Goal: Find specific page/section: Find specific page/section

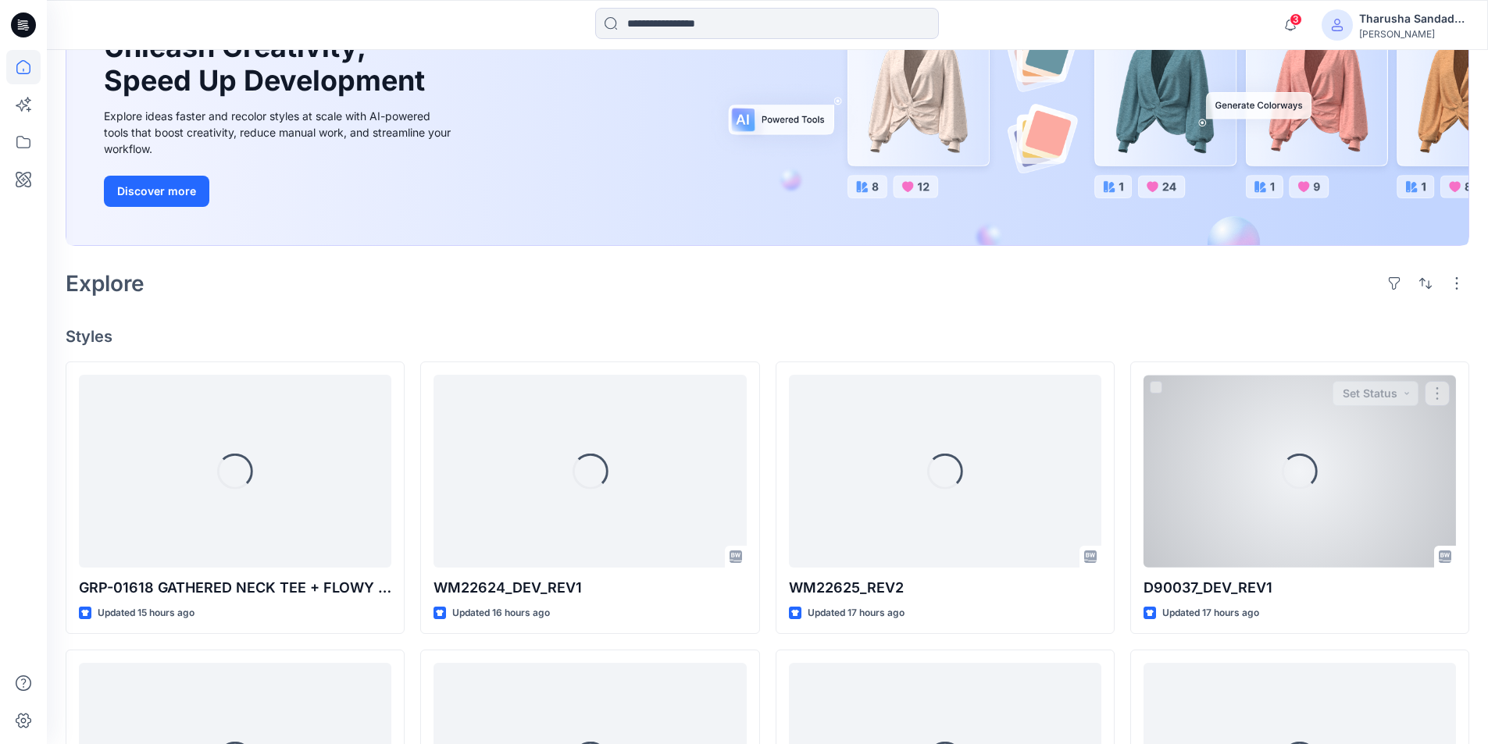
scroll to position [420, 0]
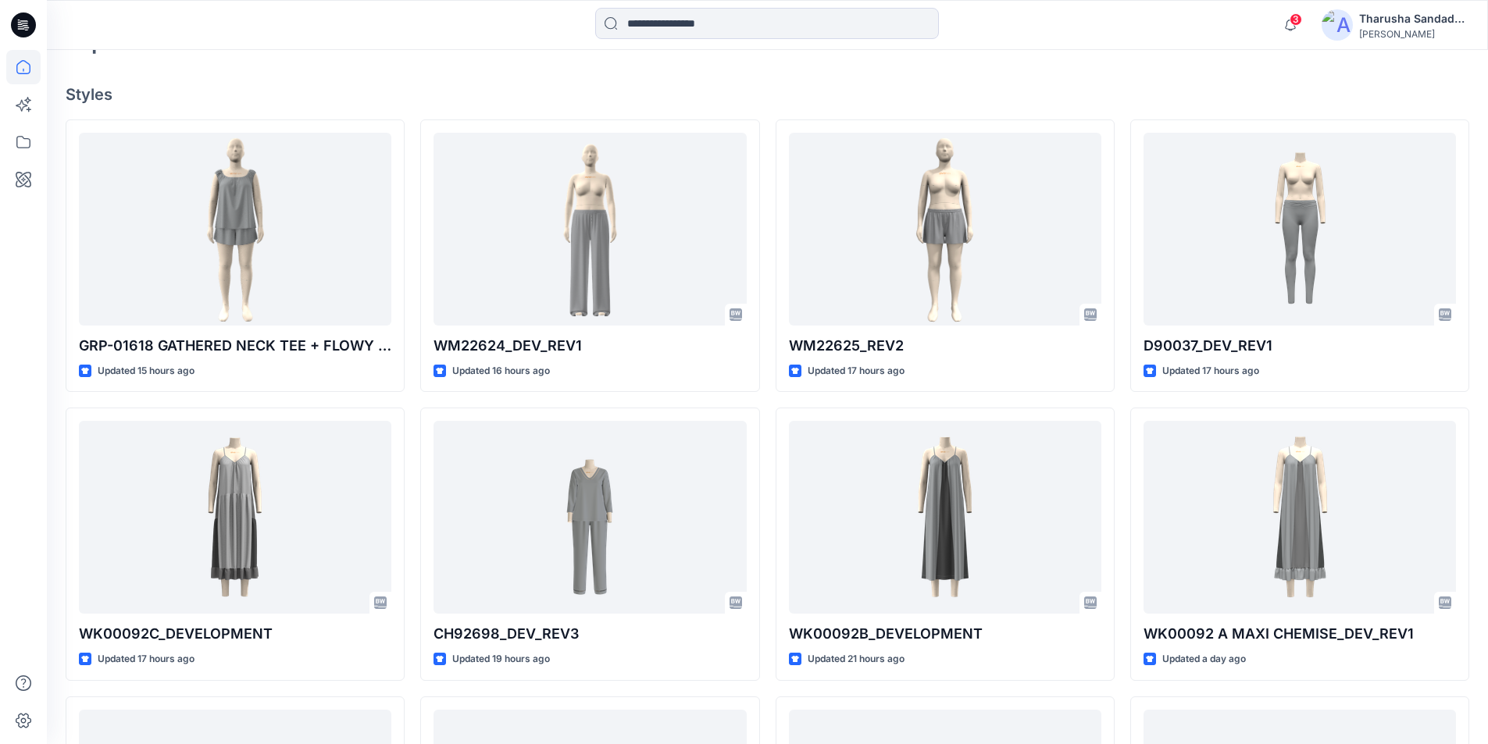
click at [487, 73] on div "Welcome back, Tharusha New New Unleash Creativity, Speed Up Development Explore…" at bounding box center [767, 337] width 1441 height 1415
click at [1292, 17] on span "3" at bounding box center [1296, 19] width 12 height 12
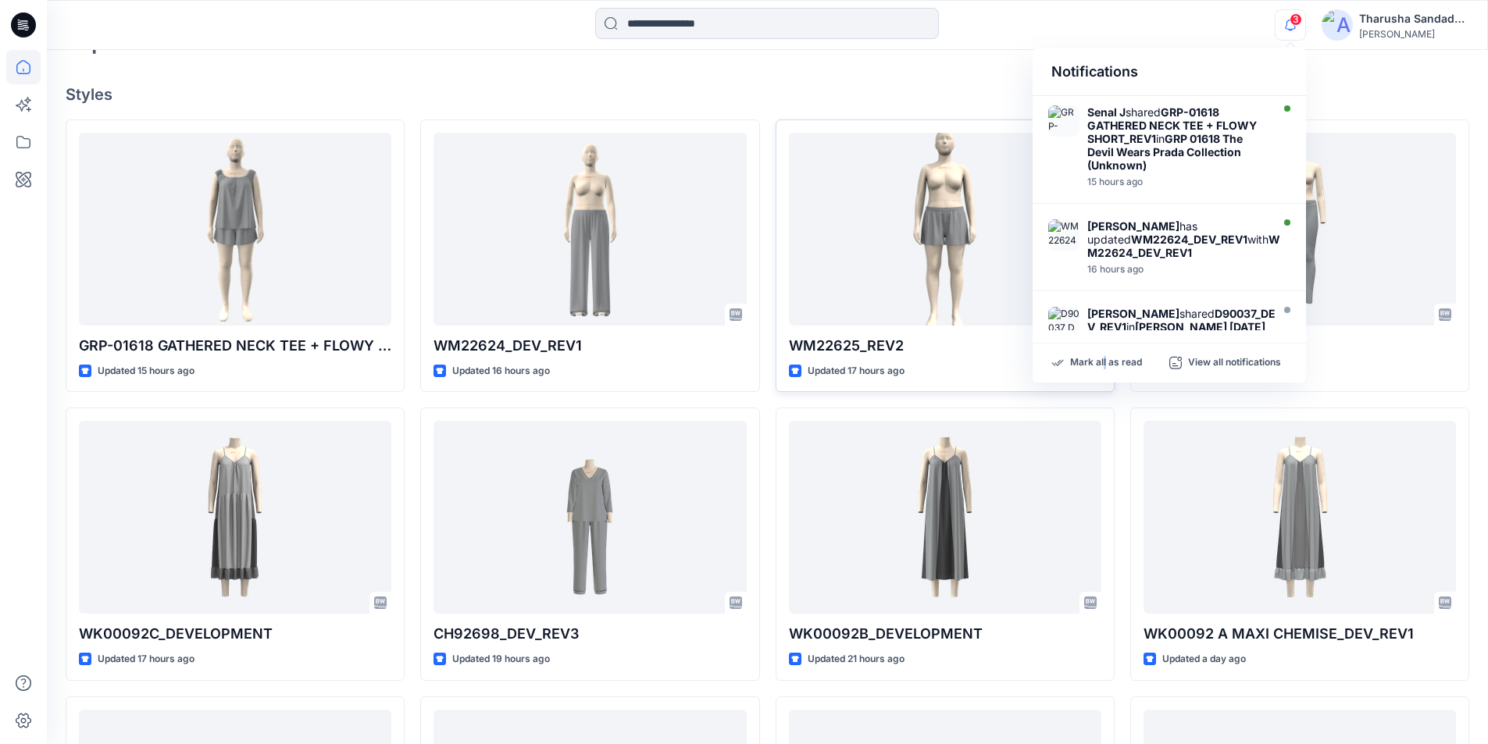
drag, startPoint x: 1104, startPoint y: 367, endPoint x: 776, endPoint y: 253, distance: 347.3
click at [1105, 366] on p "Mark all as read" at bounding box center [1106, 363] width 72 height 14
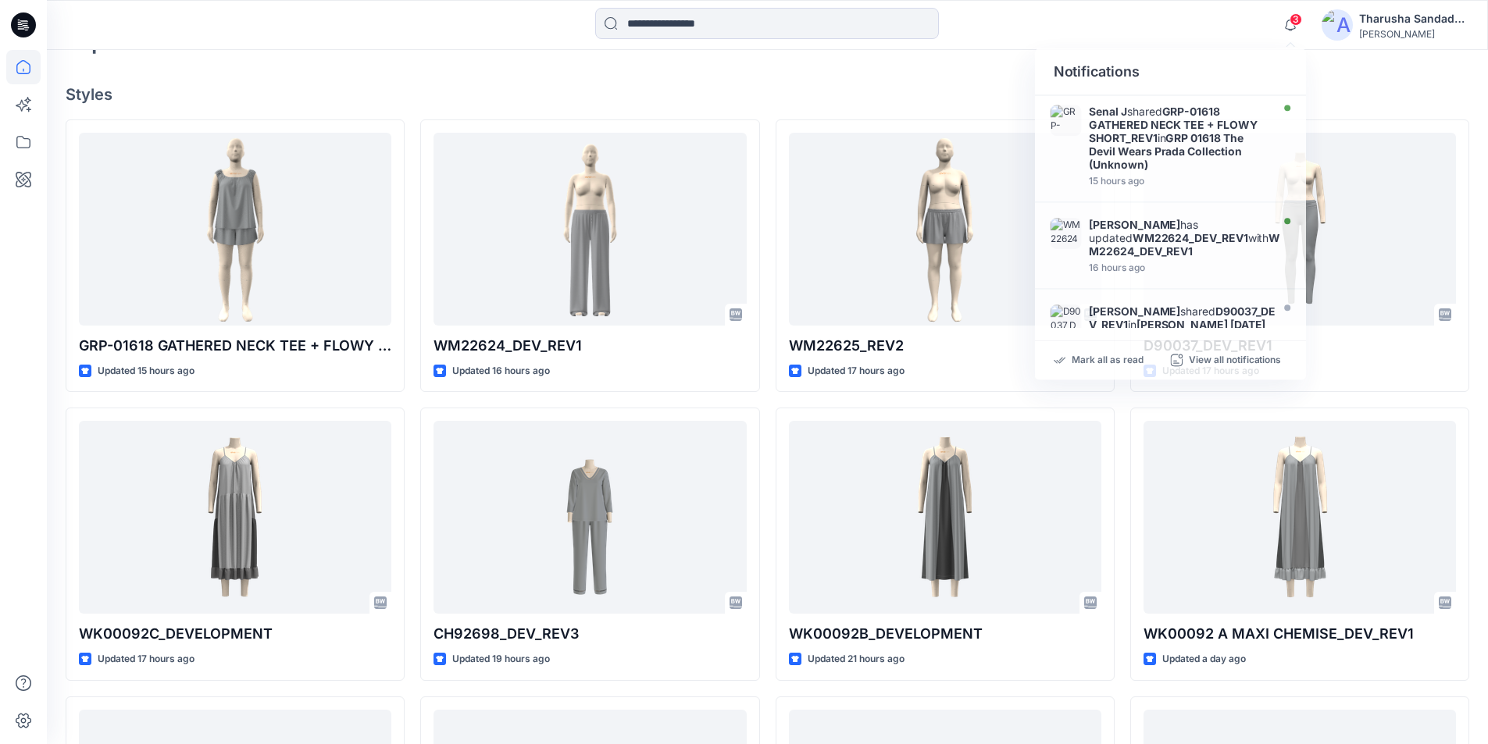
click at [505, 87] on h4 "Styles" at bounding box center [768, 94] width 1404 height 19
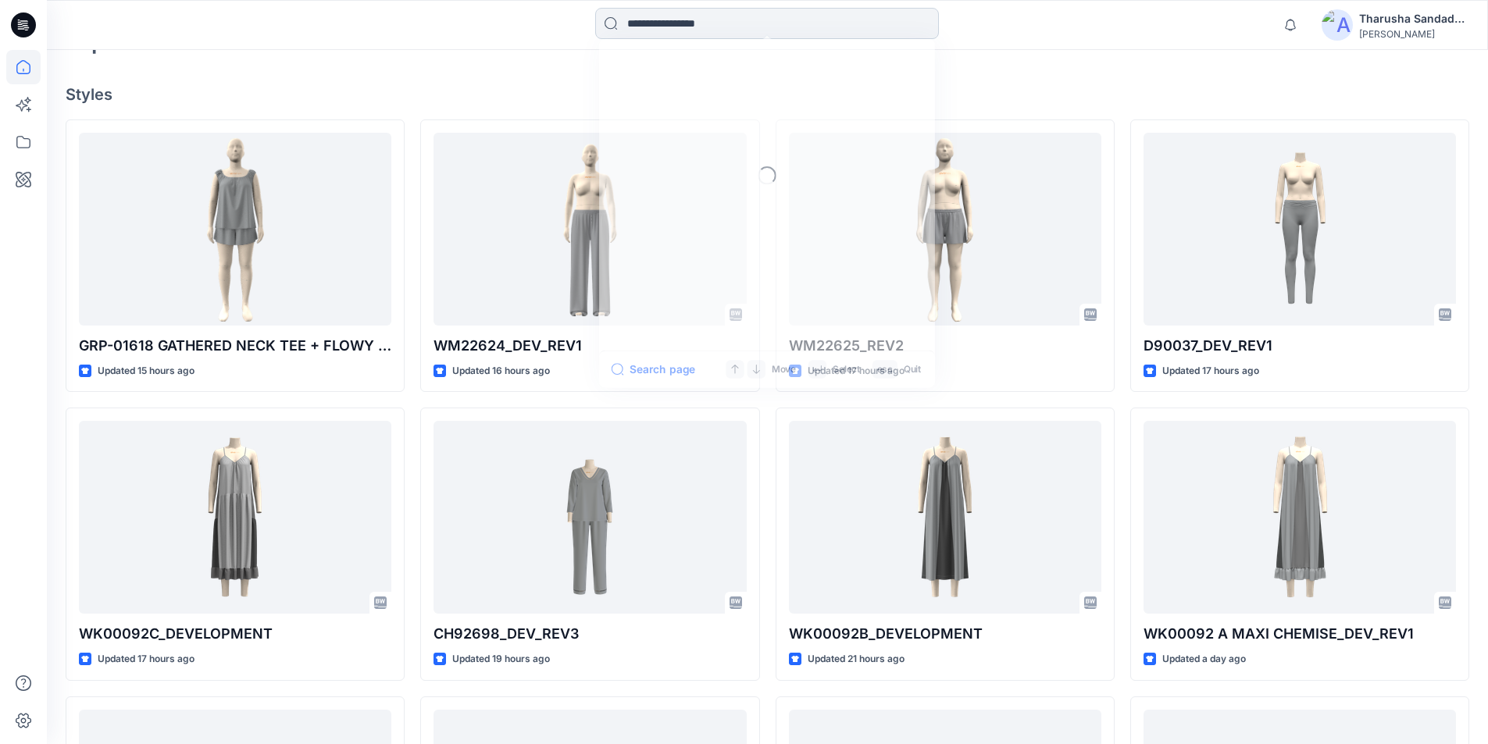
click at [652, 13] on input at bounding box center [767, 23] width 344 height 31
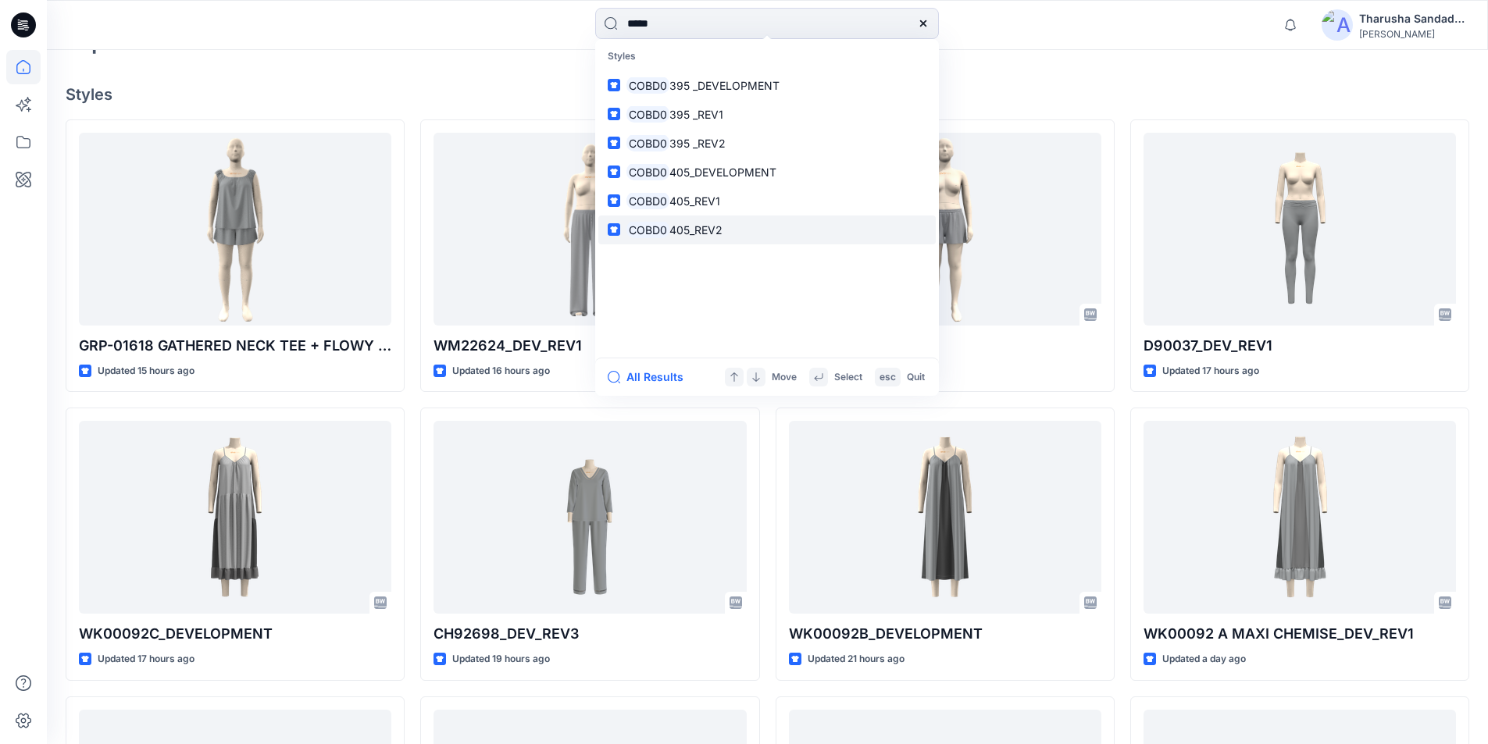
type input "*****"
click at [683, 234] on span "405_REV2" at bounding box center [695, 229] width 53 height 13
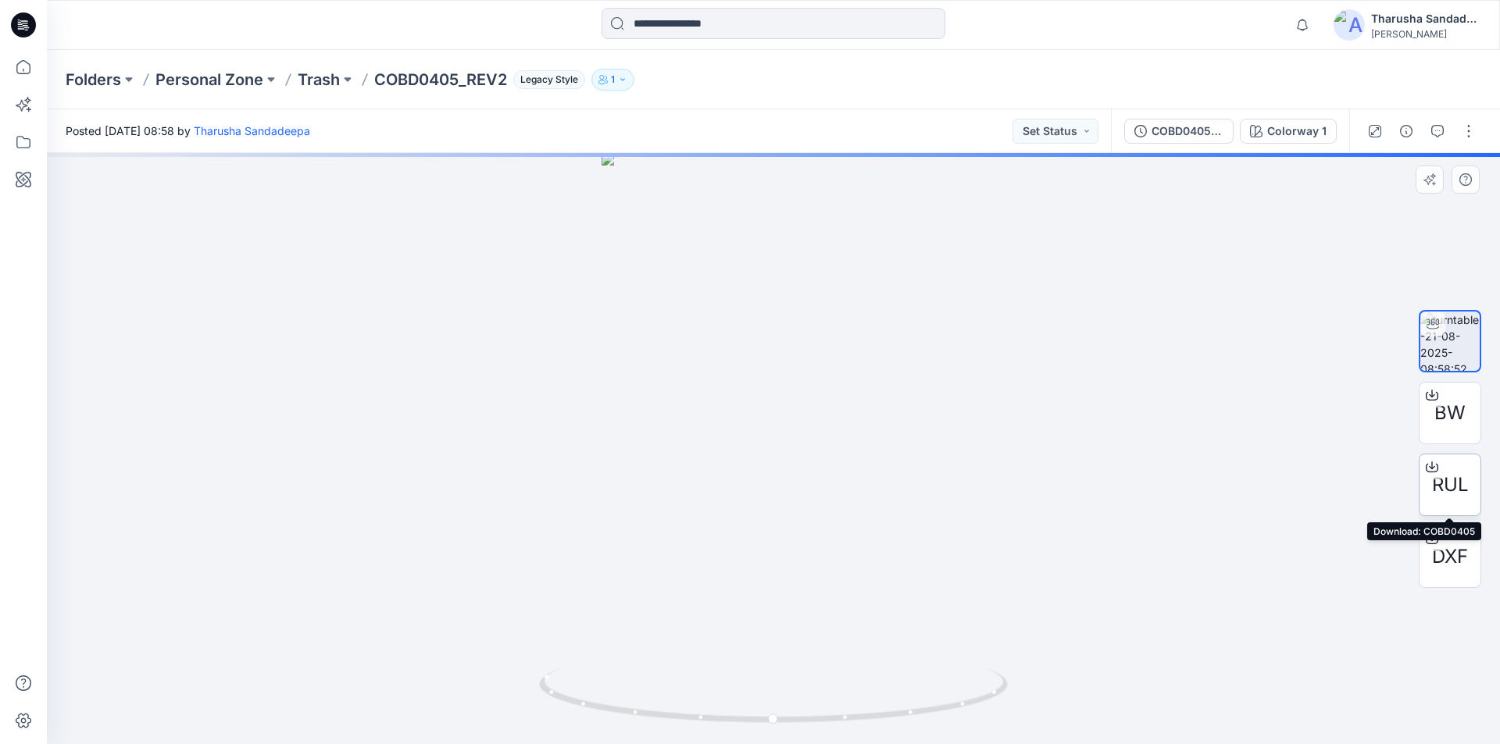
click at [1445, 483] on span "RUL" at bounding box center [1450, 485] width 37 height 28
click at [1436, 543] on icon at bounding box center [1432, 539] width 12 height 9
